Goal: Navigation & Orientation: Find specific page/section

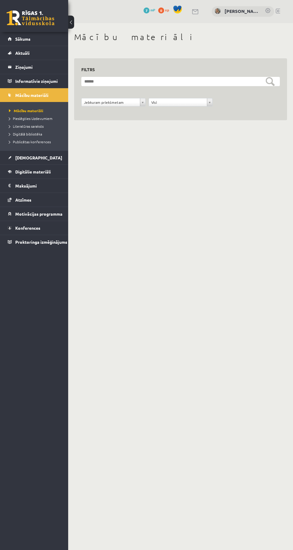
click at [14, 22] on link at bounding box center [31, 17] width 48 height 15
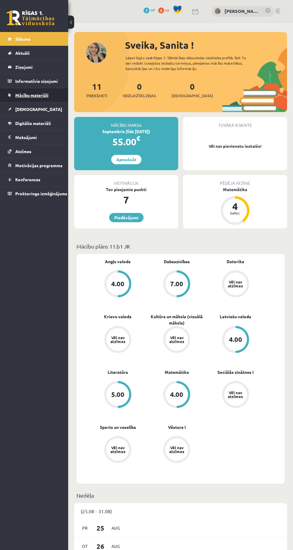
click at [23, 95] on span "Mācību materiāli" at bounding box center [31, 94] width 33 height 5
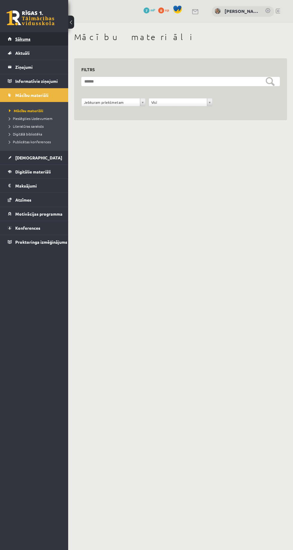
click at [17, 35] on link "Sākums" at bounding box center [34, 39] width 53 height 14
